Goal: Navigation & Orientation: Find specific page/section

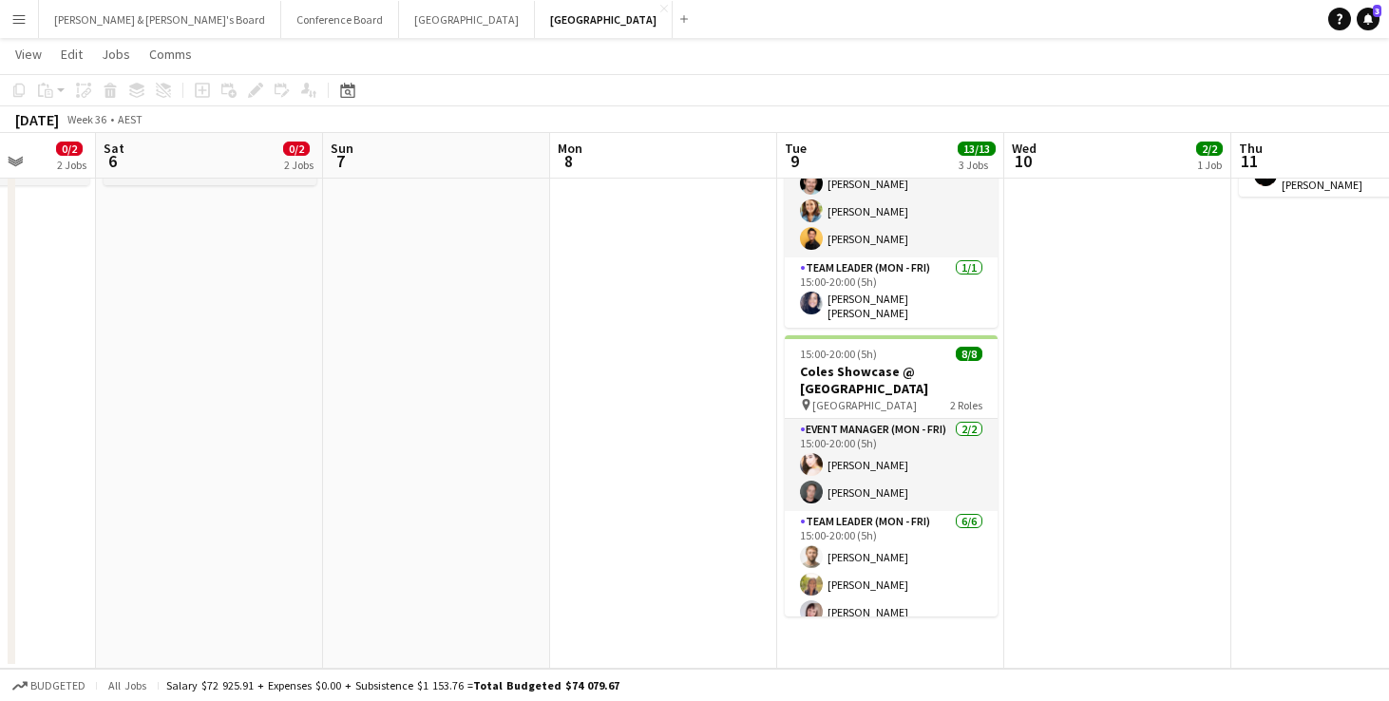
scroll to position [305, 0]
click at [133, 17] on button "[PERSON_NAME] & [PERSON_NAME]'s Board Close" at bounding box center [160, 19] width 242 height 37
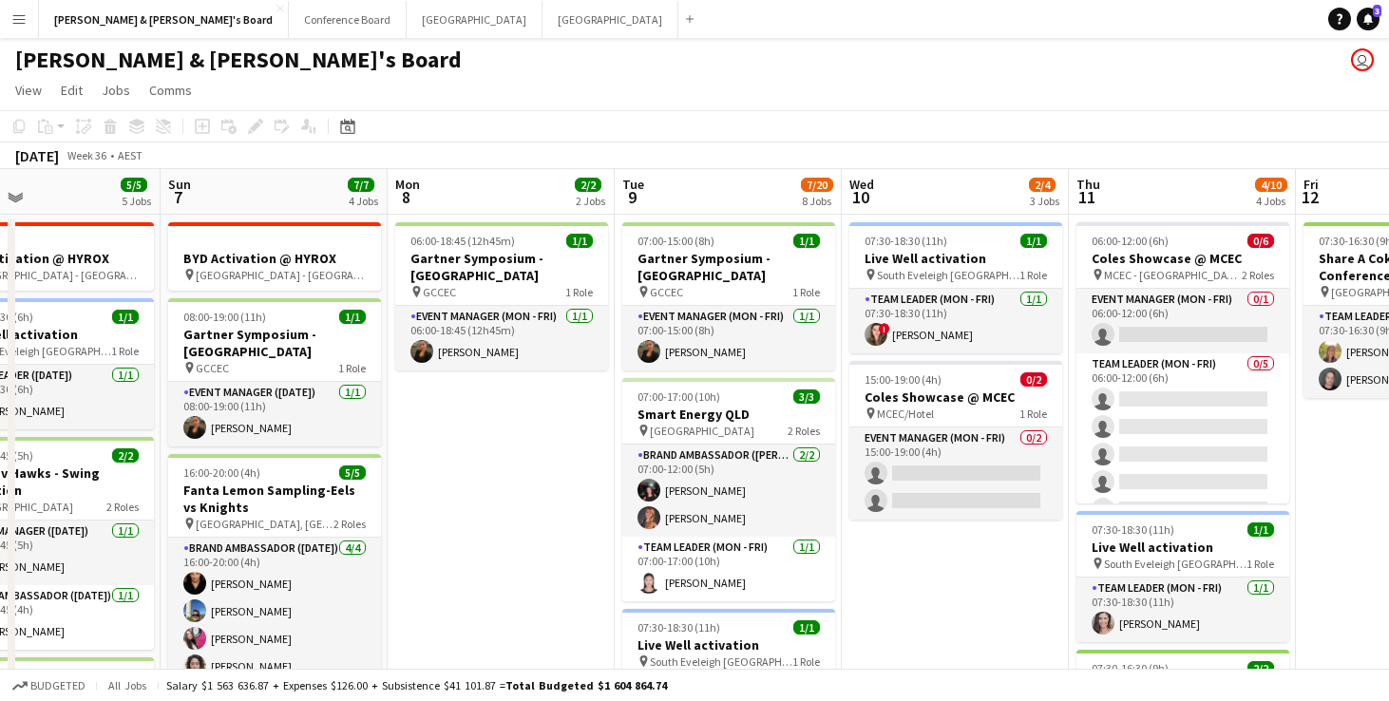
click at [679, 15] on div "Add" at bounding box center [690, 19] width 23 height 38
click at [686, 15] on app-icon "Add" at bounding box center [690, 19] width 8 height 8
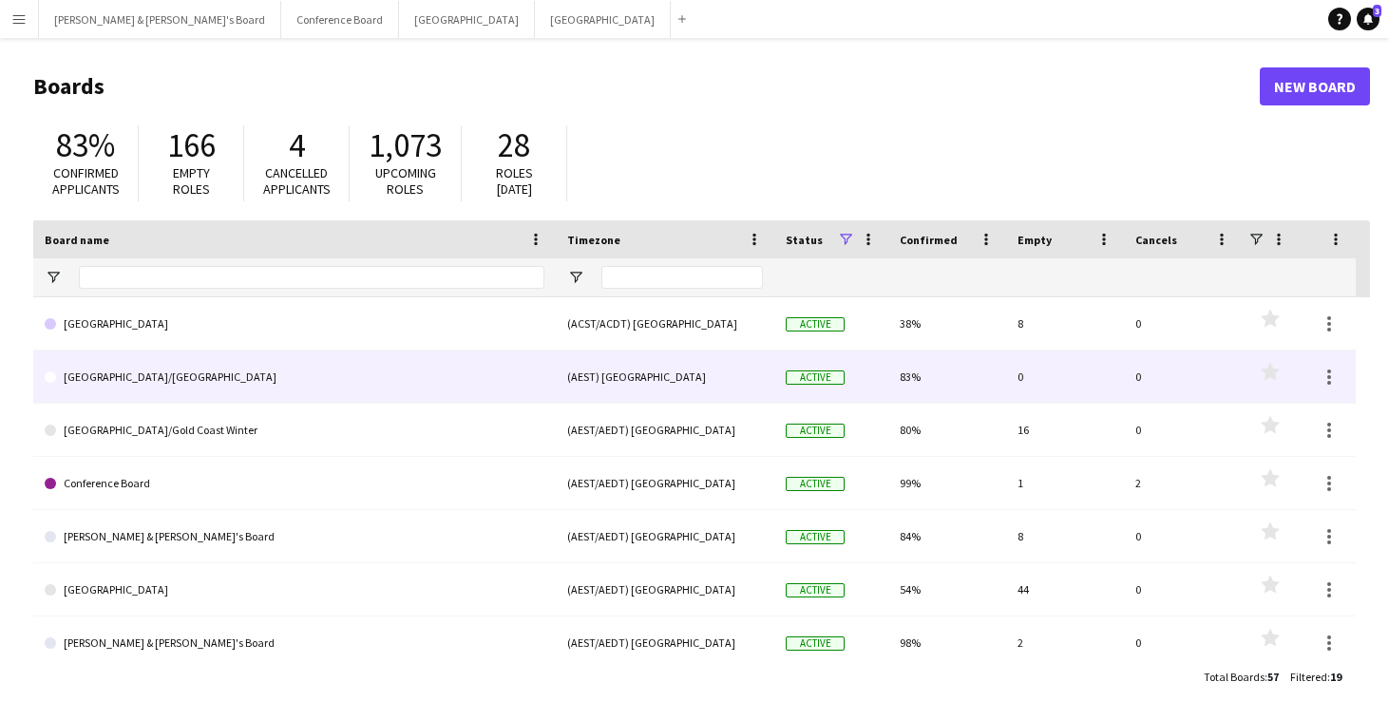
click at [220, 376] on link "[GEOGRAPHIC_DATA]/[GEOGRAPHIC_DATA]" at bounding box center [295, 377] width 500 height 53
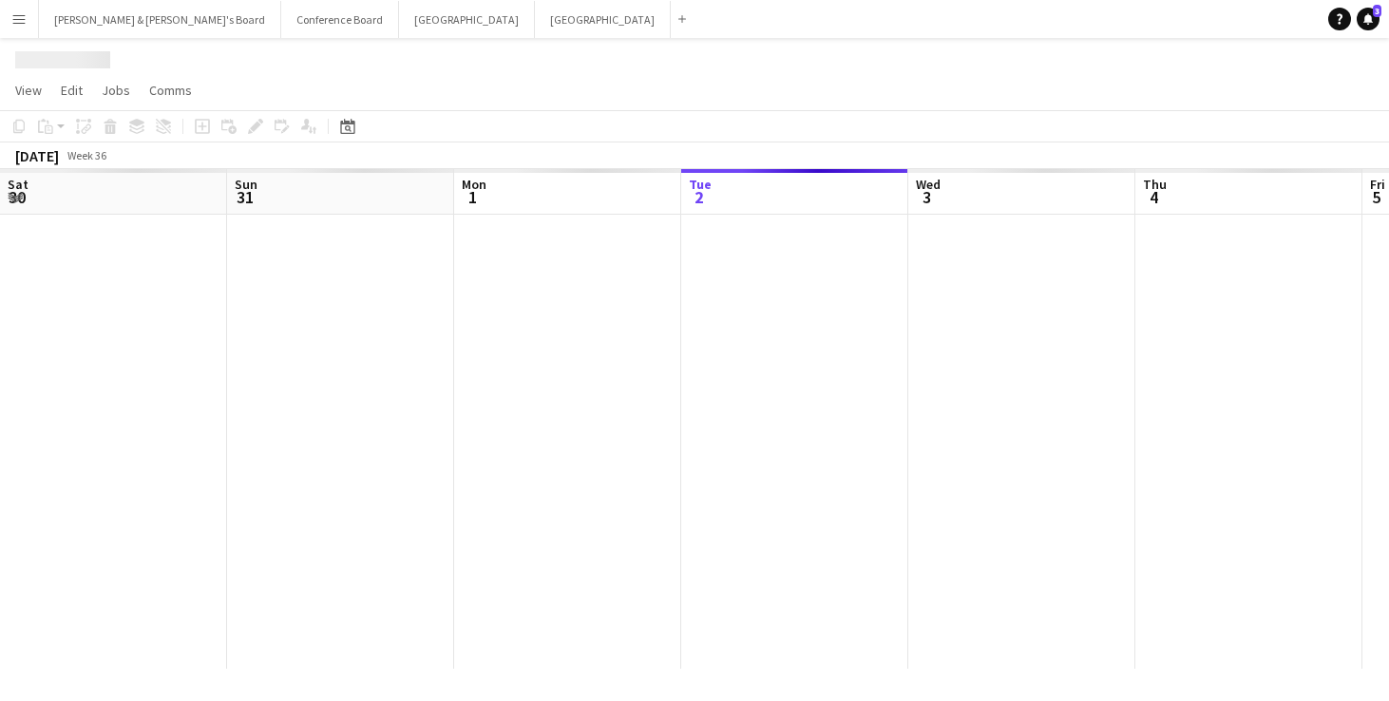
scroll to position [0, 454]
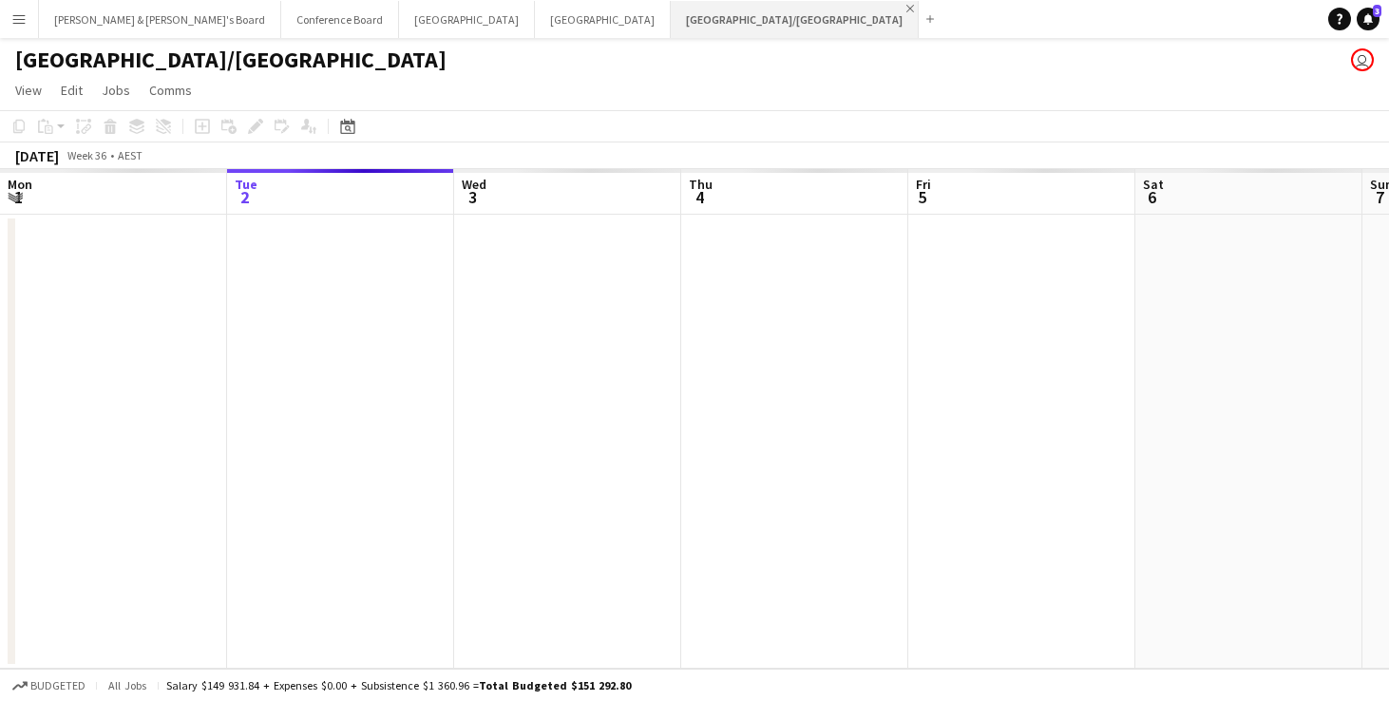
click at [907, 7] on app-icon "Close" at bounding box center [911, 9] width 8 height 8
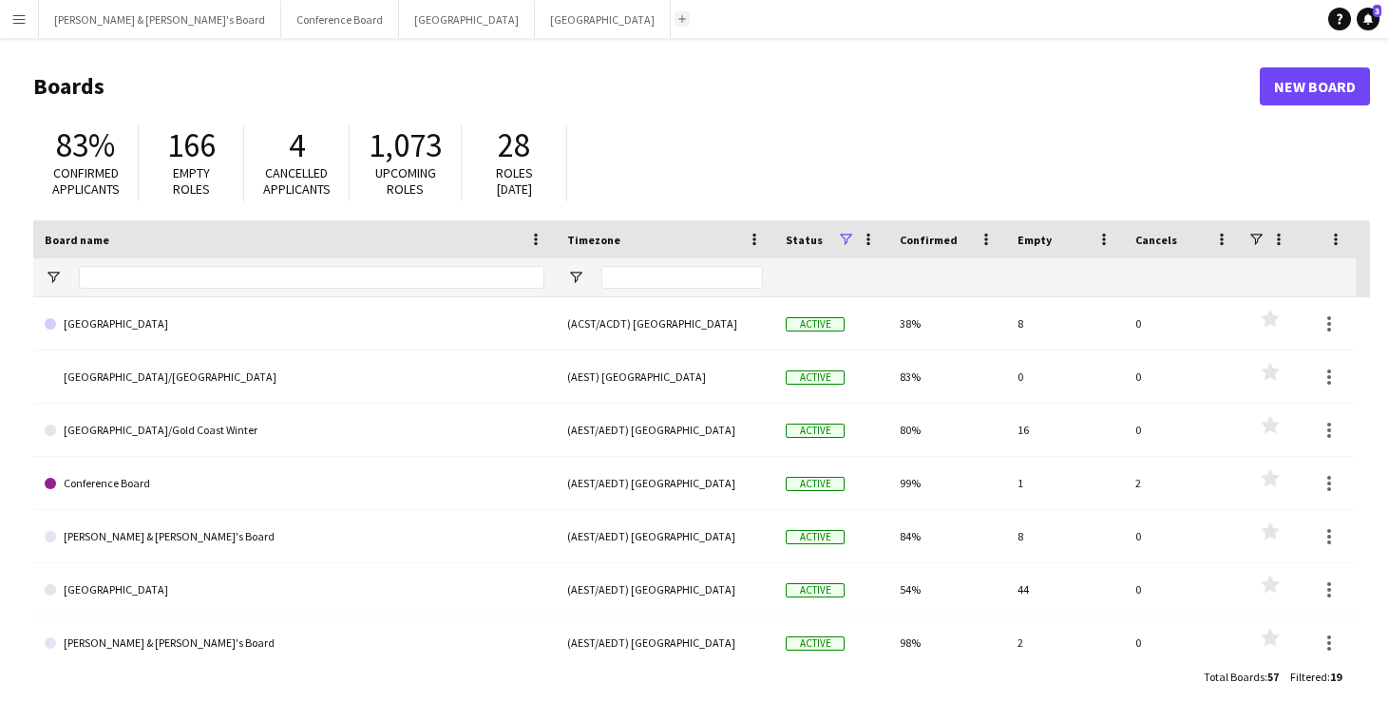
click at [679, 19] on app-icon "Add" at bounding box center [683, 19] width 8 height 8
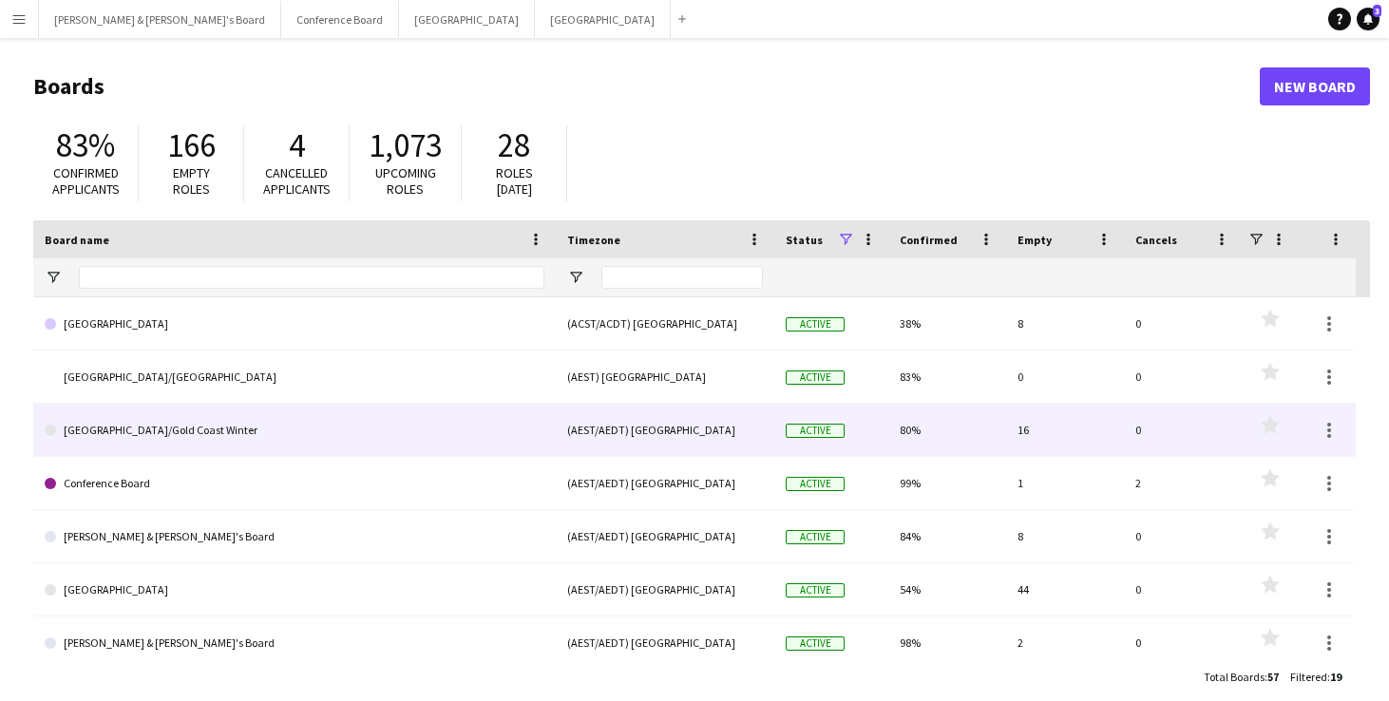
click at [171, 435] on link "[GEOGRAPHIC_DATA]/Gold Coast Winter" at bounding box center [295, 430] width 500 height 53
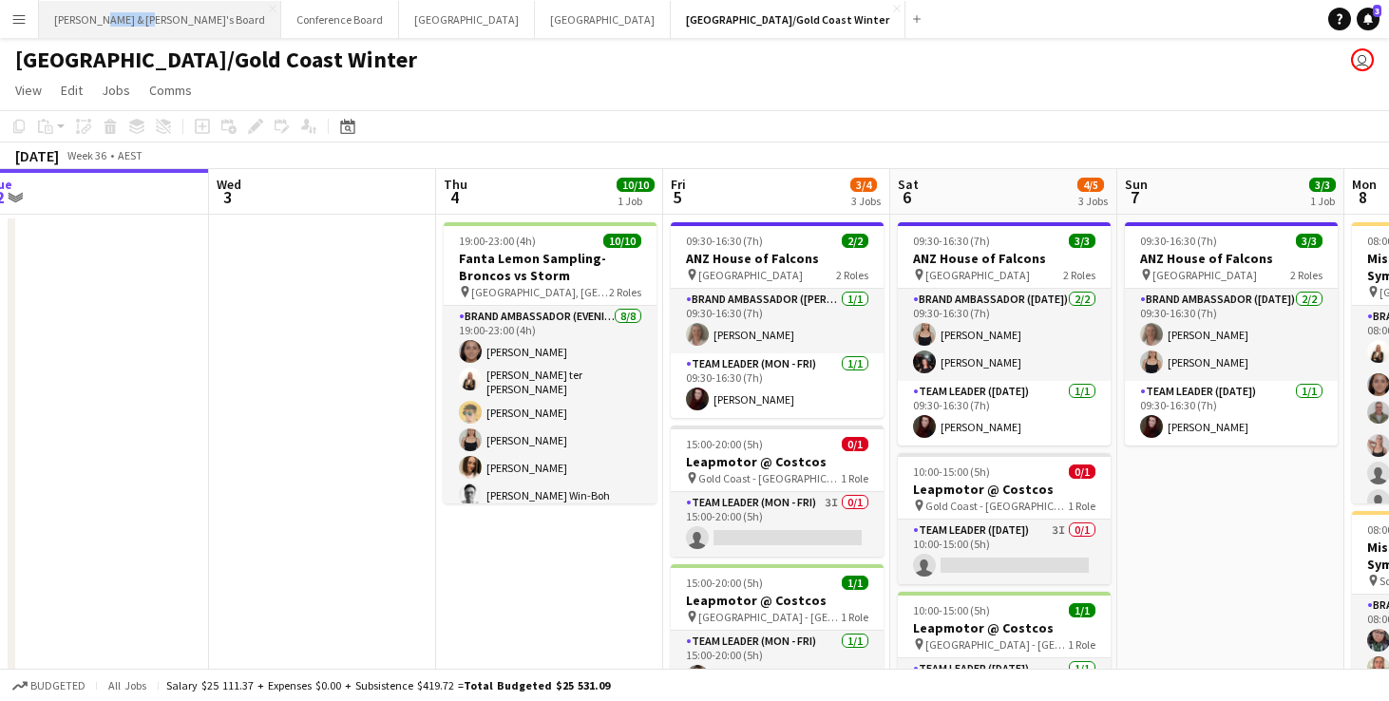
click at [156, 16] on button "[PERSON_NAME] & [PERSON_NAME]'s Board Close" at bounding box center [160, 19] width 242 height 37
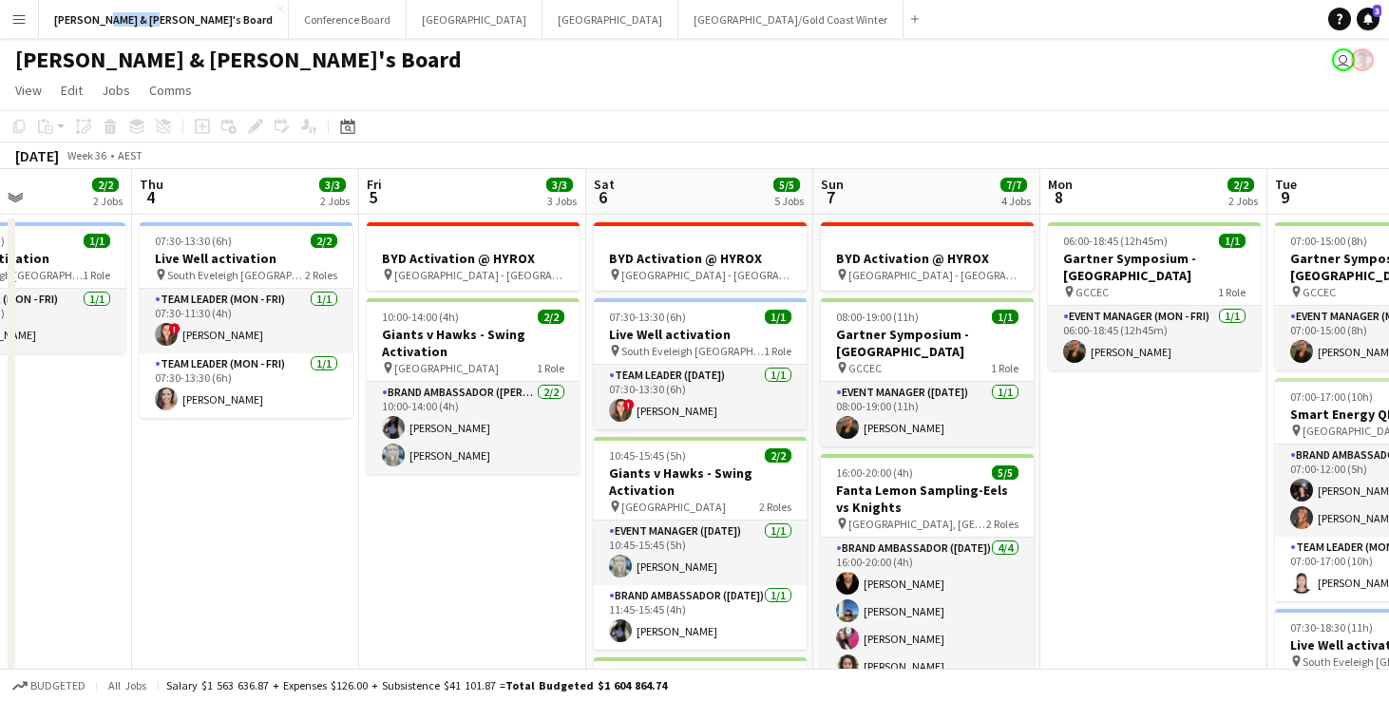
scroll to position [0, 552]
